Goal: Information Seeking & Learning: Learn about a topic

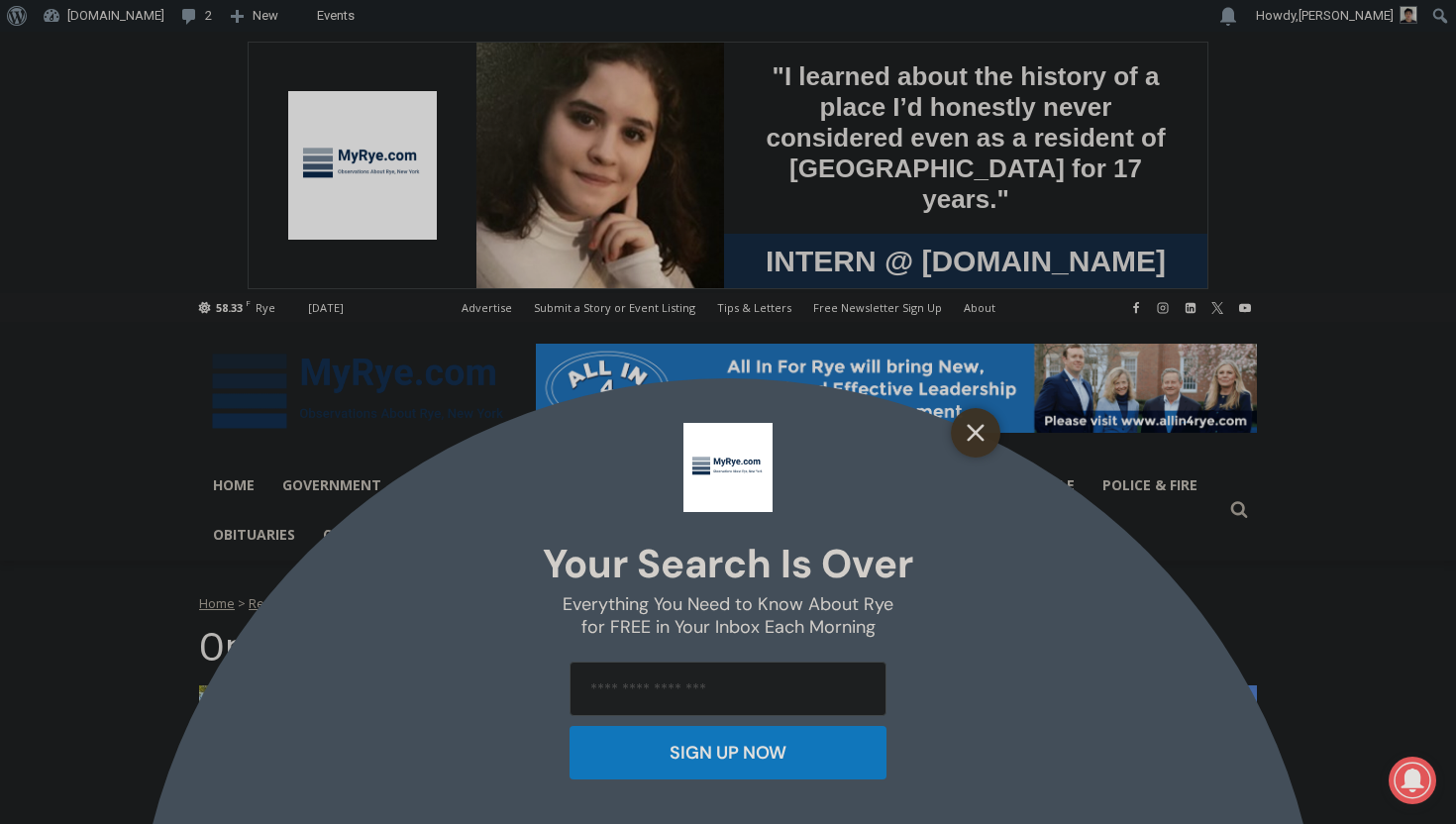
click at [979, 439] on icon "Close" at bounding box center [976, 433] width 18 height 18
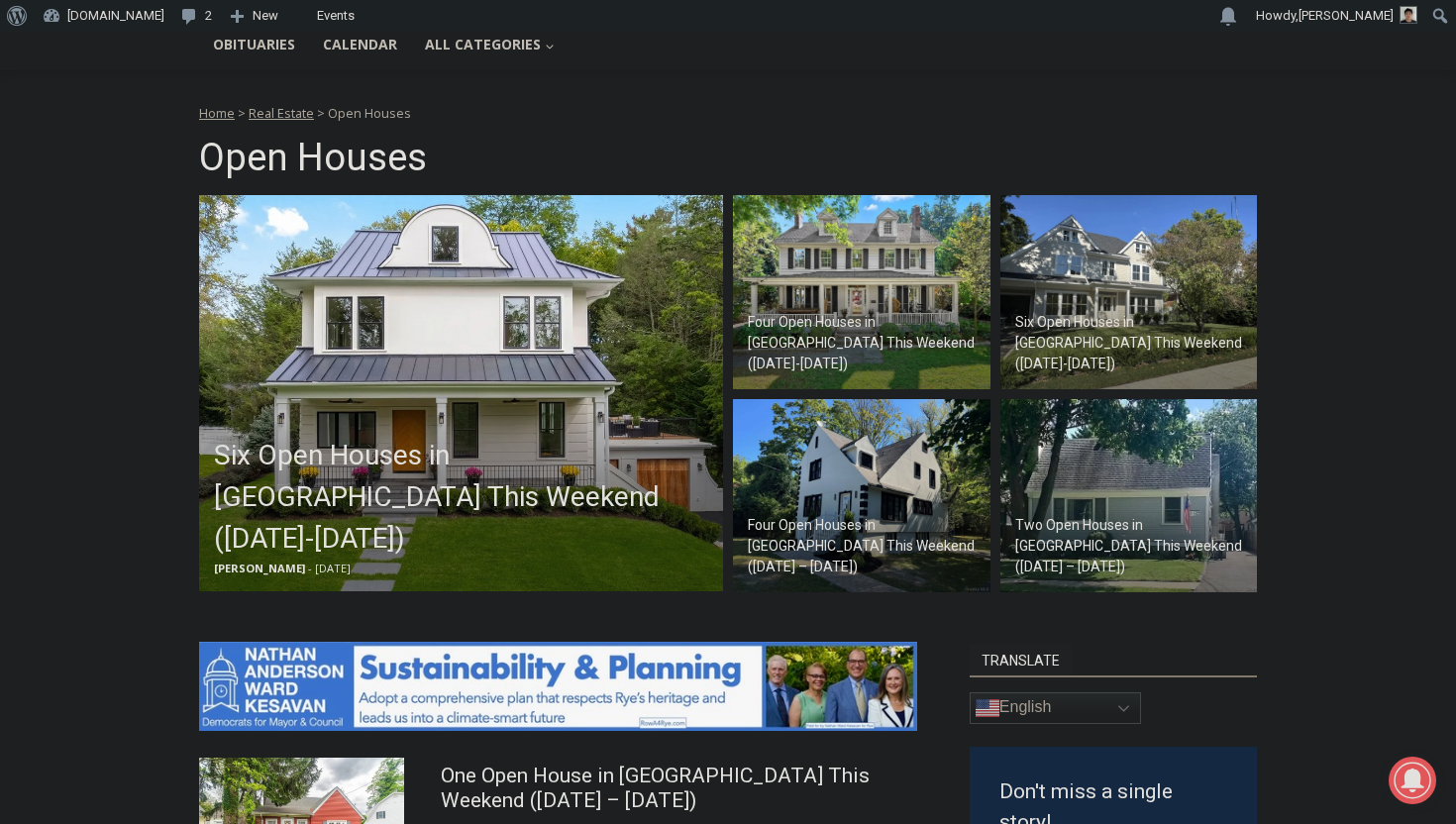
scroll to position [493, 0]
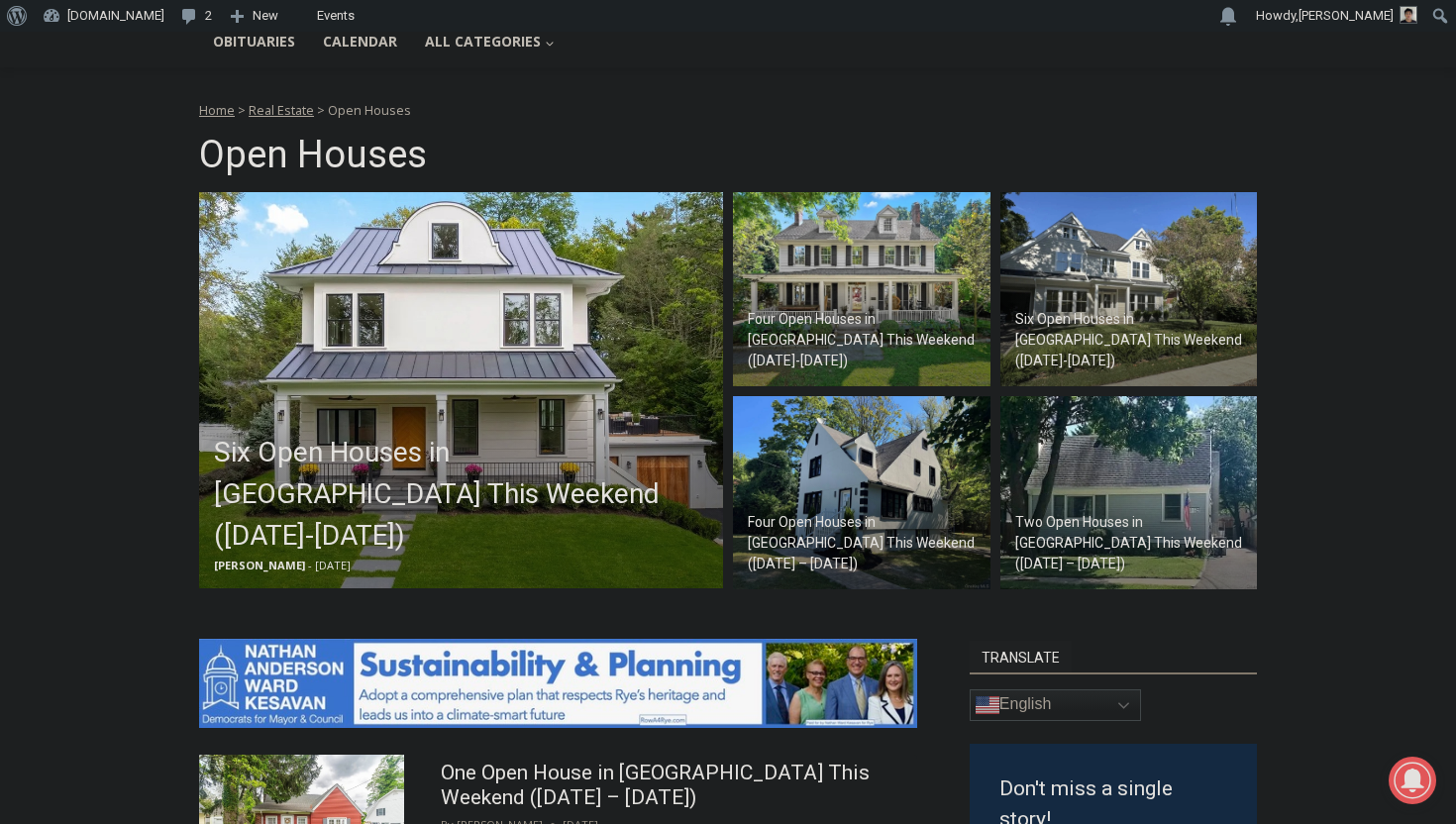
click at [791, 551] on h2 "Four Open Houses in [GEOGRAPHIC_DATA] This Weekend ([DATE] – [DATE])" at bounding box center [865, 543] width 237 height 63
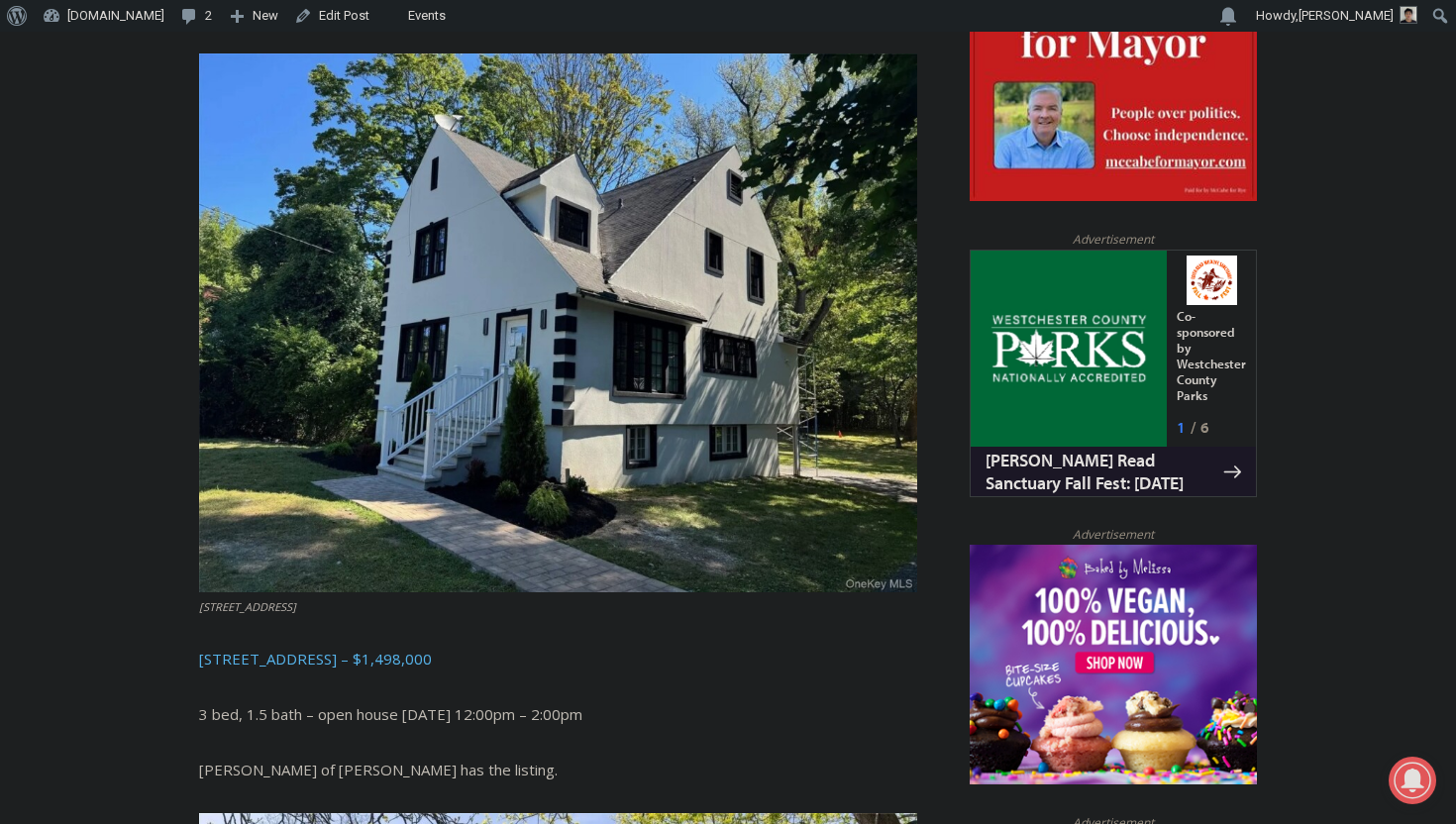
scroll to position [1117, 0]
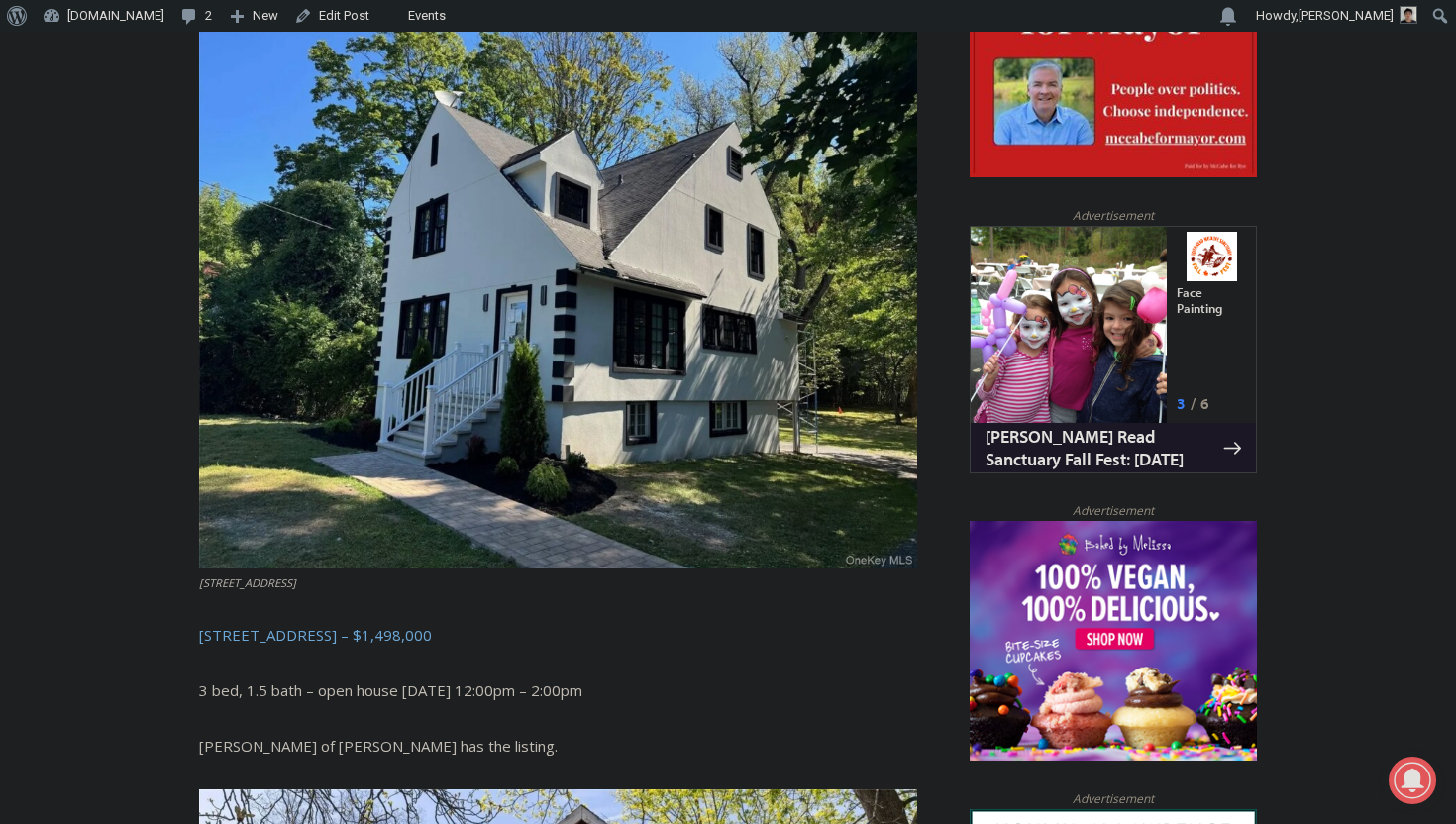
drag, startPoint x: 199, startPoint y: 595, endPoint x: 614, endPoint y: 691, distance: 426.0
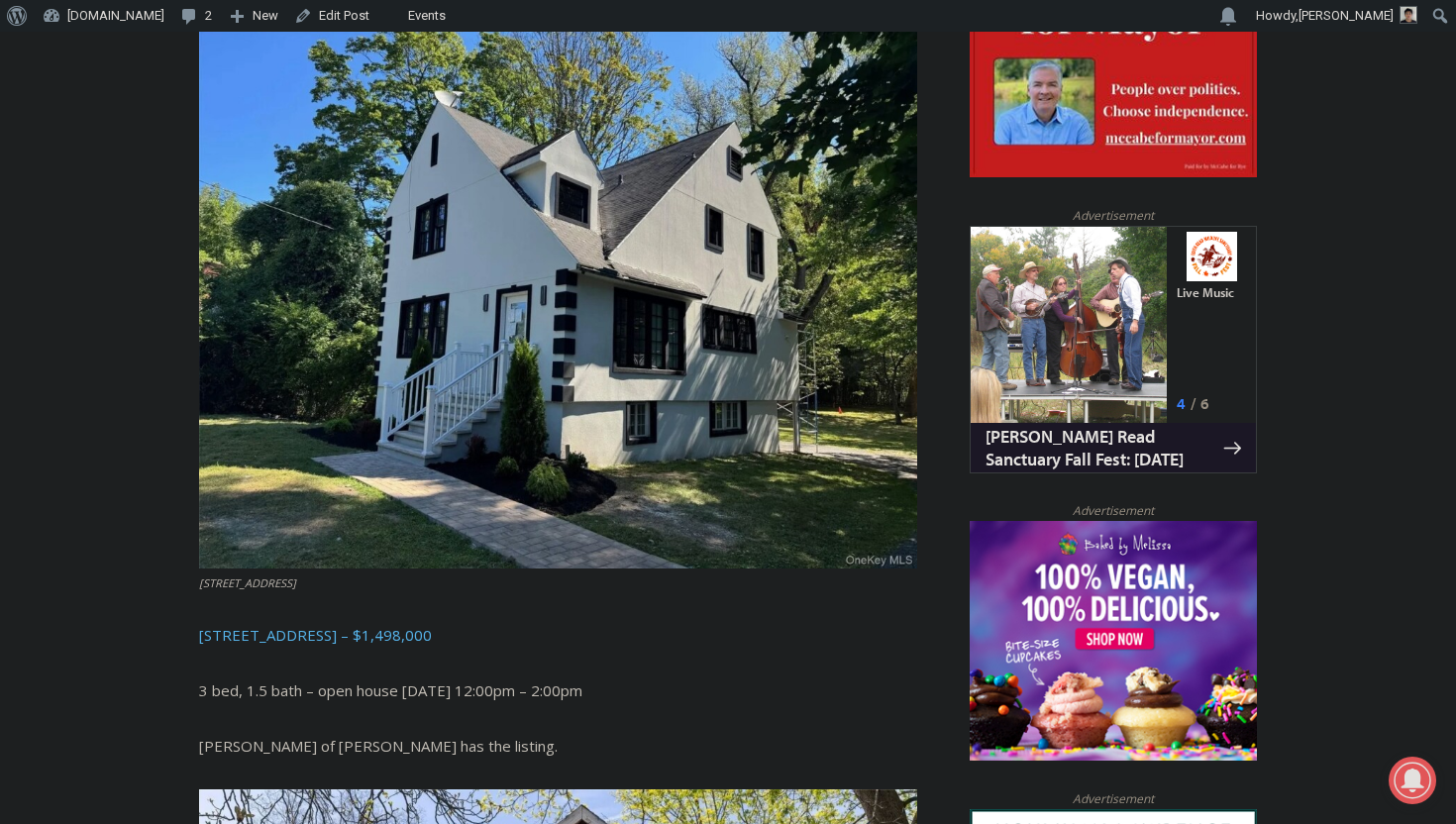
drag, startPoint x: 594, startPoint y: 702, endPoint x: 74, endPoint y: 548, distance: 542.3
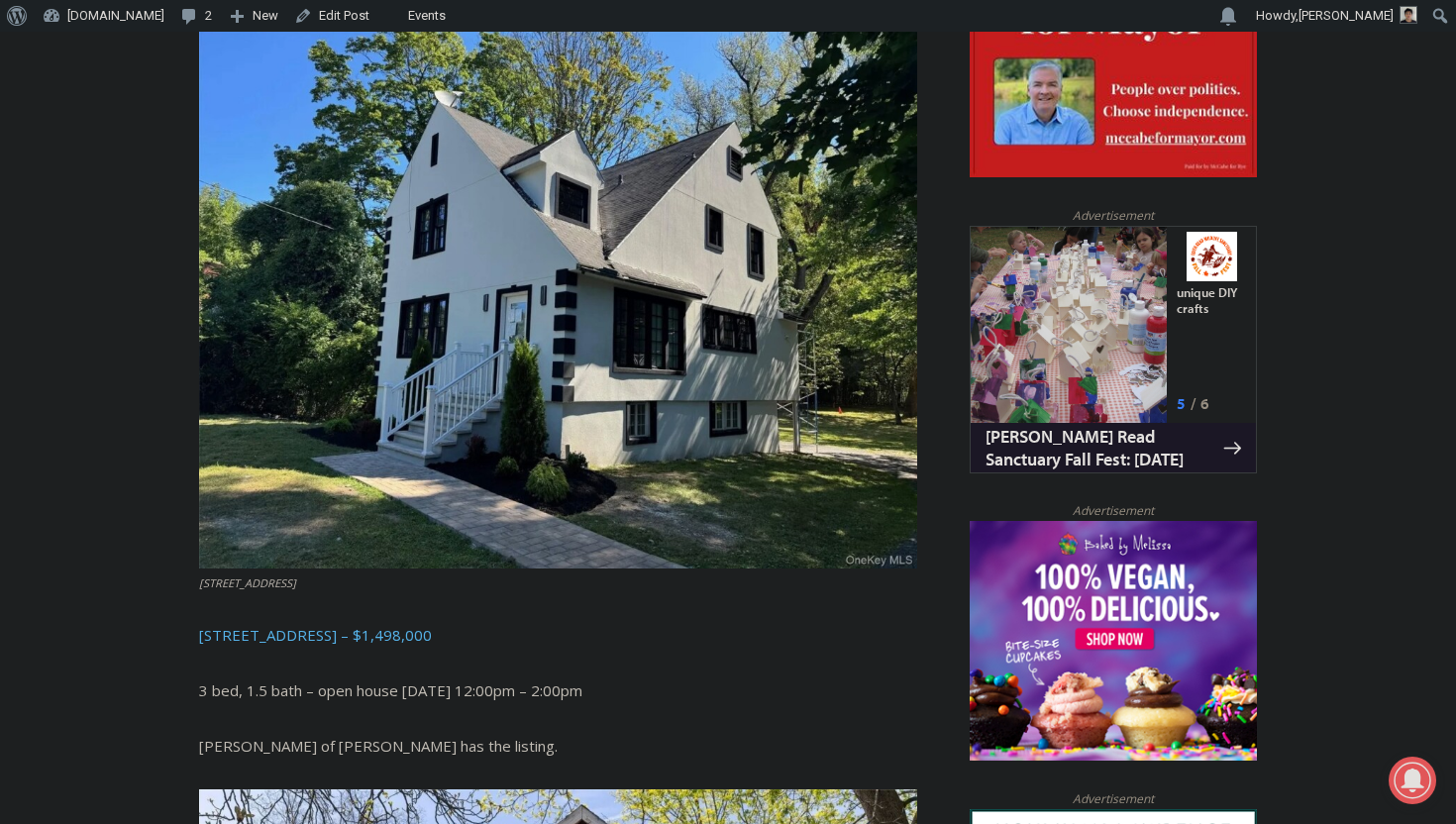
copy div "506 Midland Avenue, Rye – $1,498,000 3 bed, 1.5 bath – open house Saturday 12:0…"
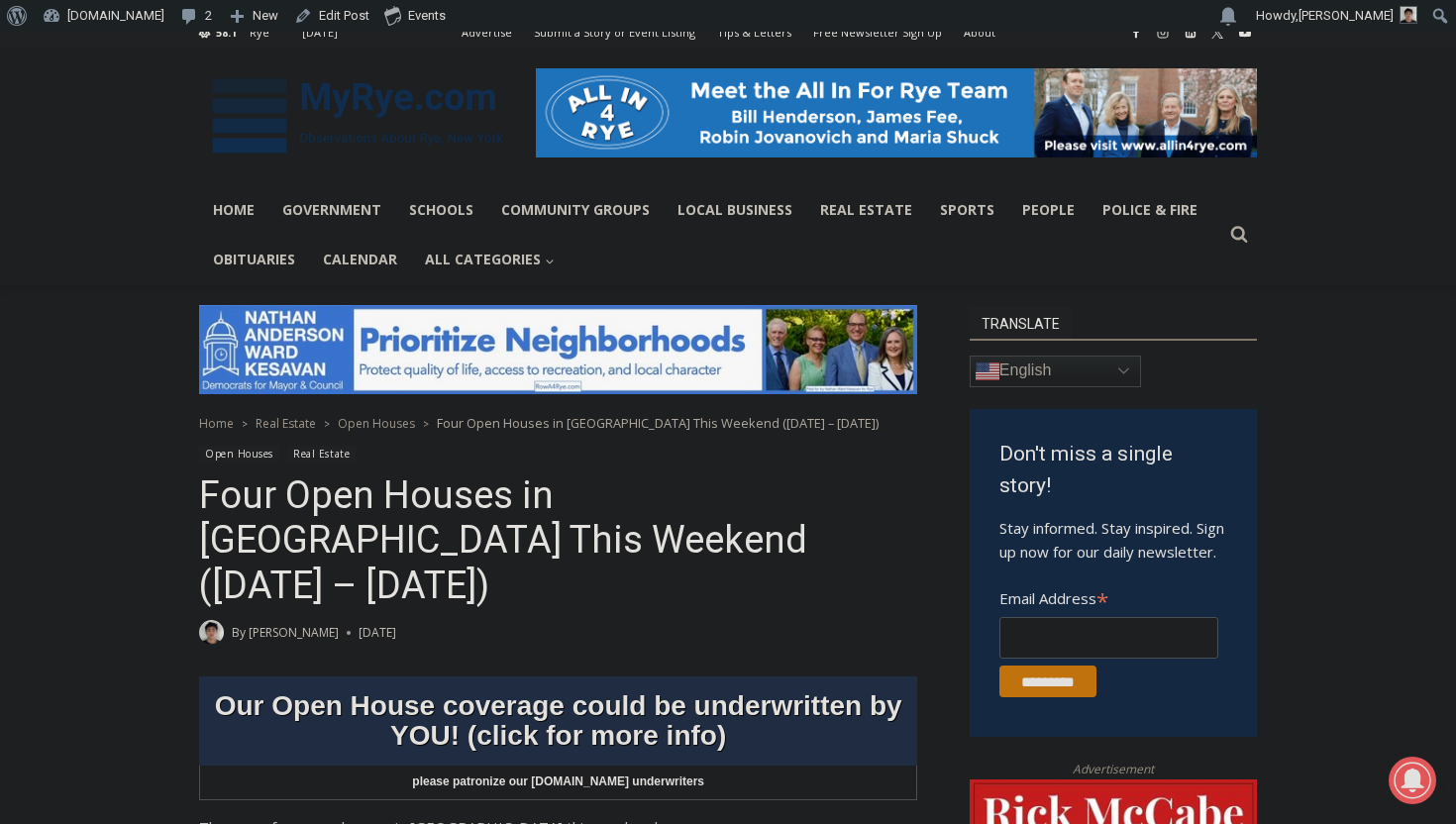
scroll to position [317, 0]
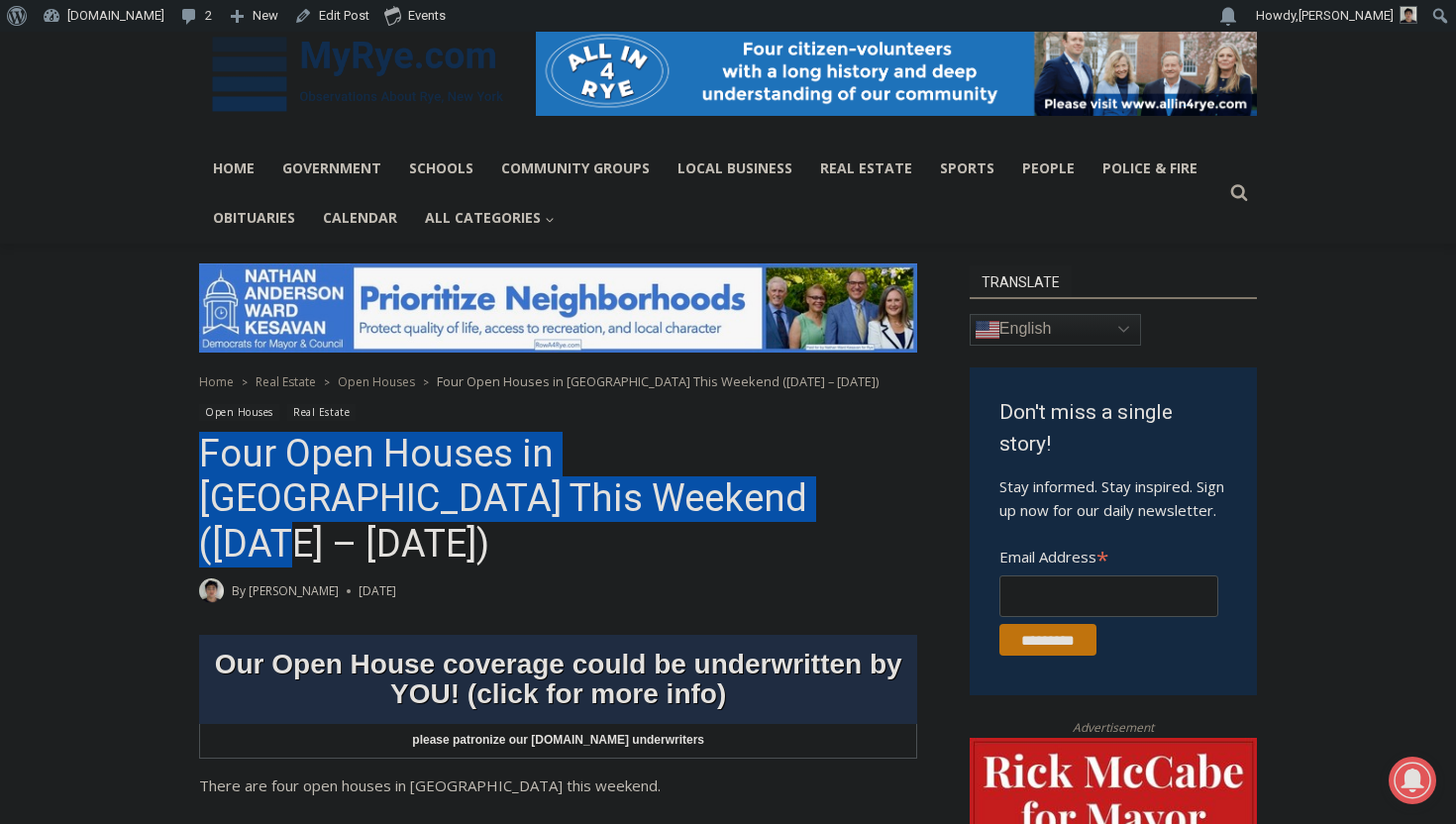
drag, startPoint x: 203, startPoint y: 443, endPoint x: 641, endPoint y: 518, distance: 444.4
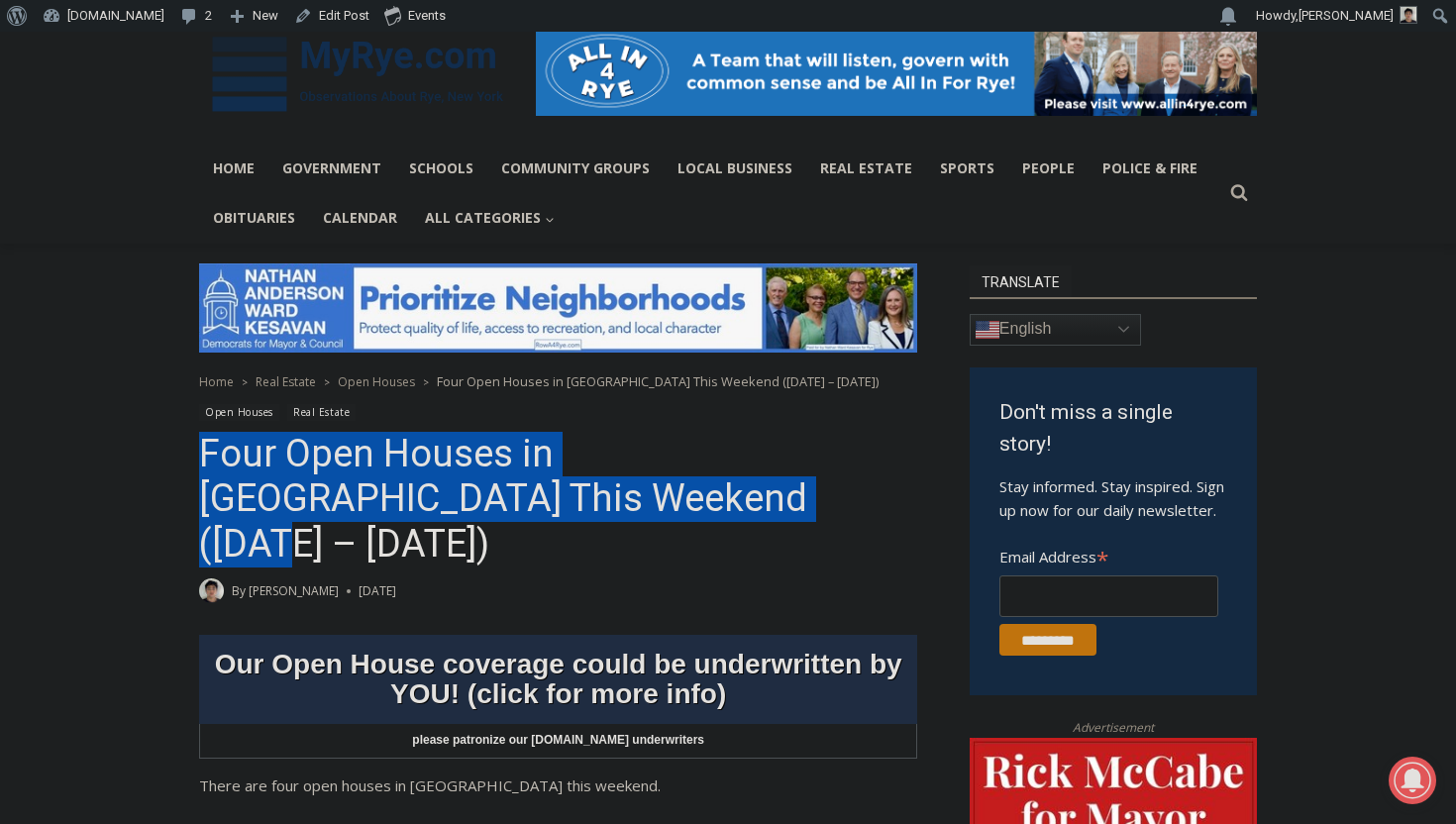
click at [641, 518] on h1 "Four Open Houses in [GEOGRAPHIC_DATA] This Weekend ([DATE] – [DATE])" at bounding box center [558, 499] width 718 height 136
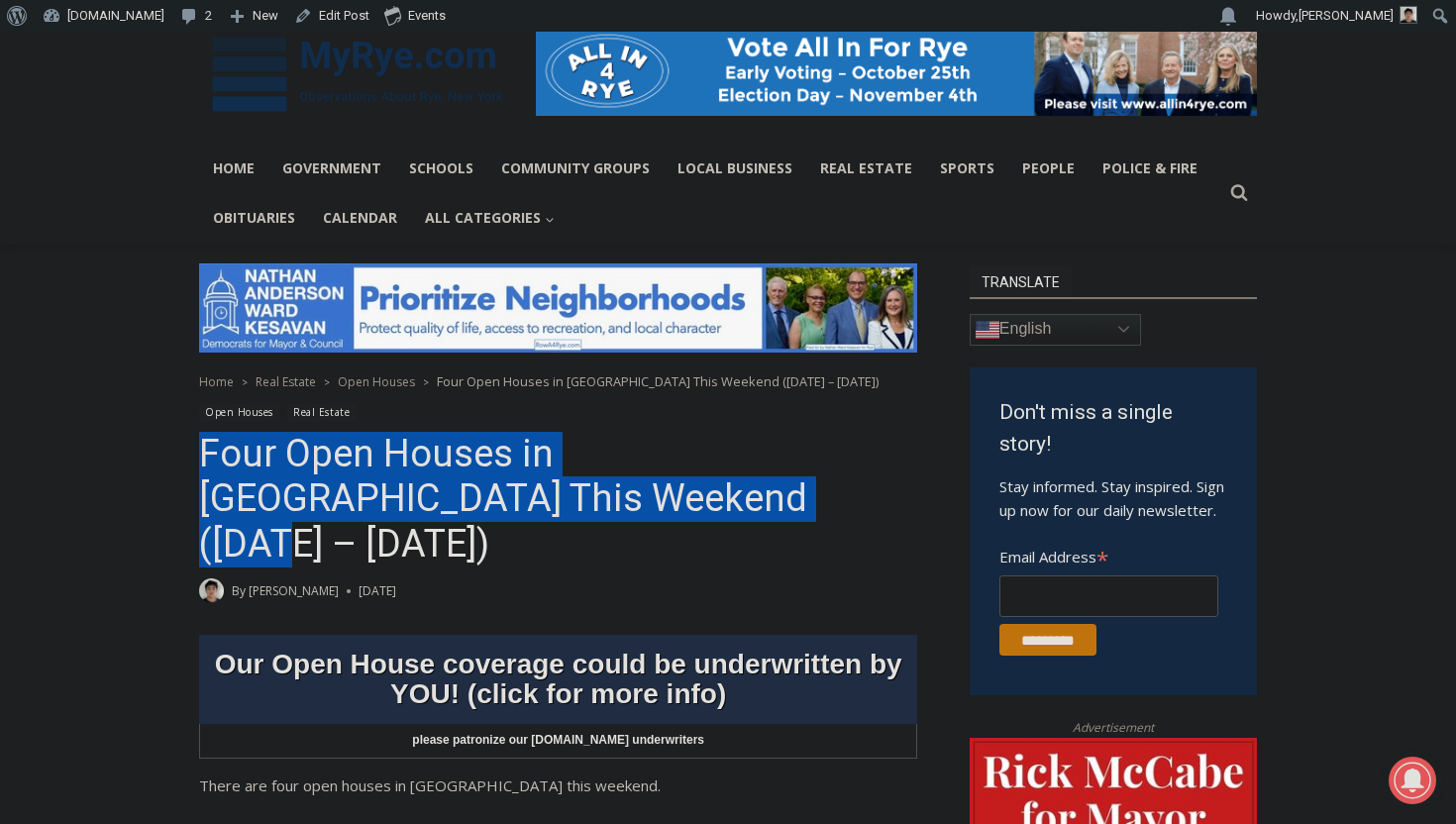
copy h1 "Four Open Houses in [GEOGRAPHIC_DATA] This Weekend ([DATE] – [DATE])"
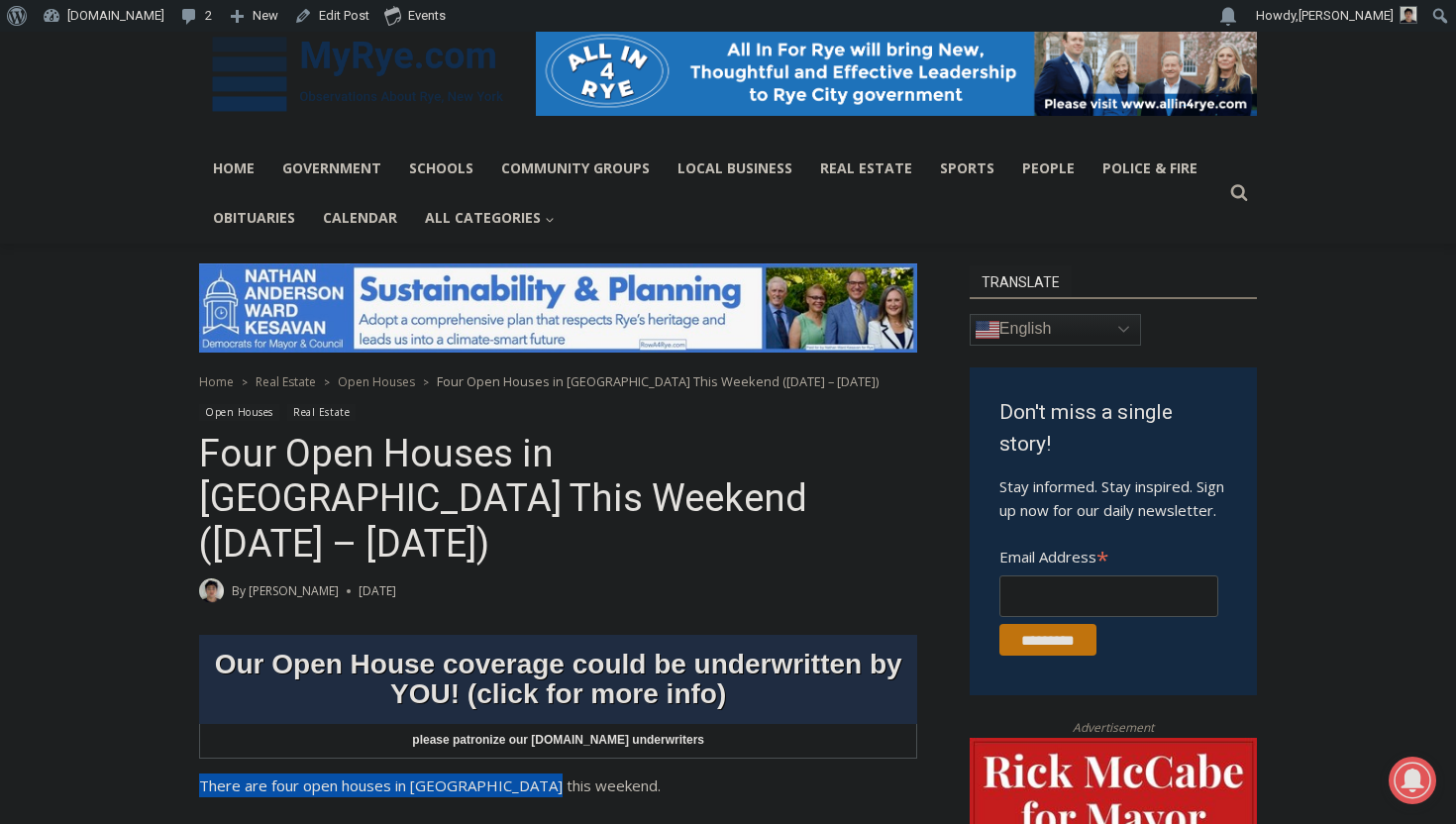
copy p "There are four open houses in Rye this weekend."
drag, startPoint x: 196, startPoint y: 734, endPoint x: 621, endPoint y: 732, distance: 425.0
